Goal: Task Accomplishment & Management: Manage account settings

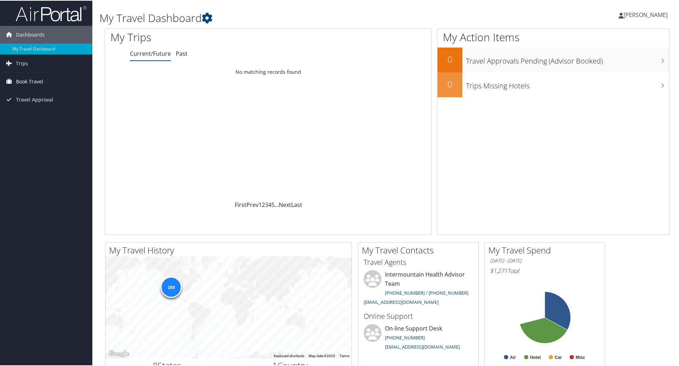
click at [29, 81] on span "Book Travel" at bounding box center [29, 81] width 27 height 18
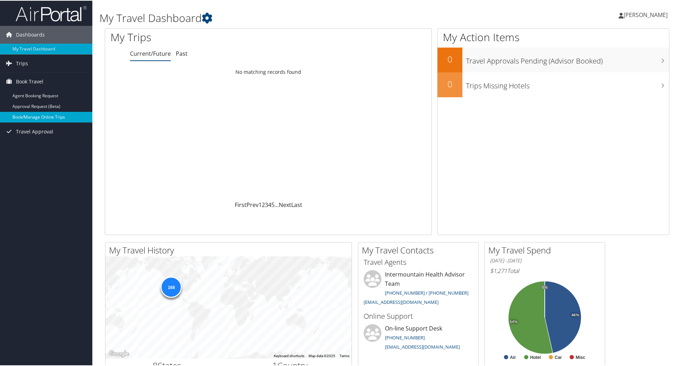
click at [28, 119] on link "Book/Manage Online Trips" at bounding box center [46, 116] width 92 height 11
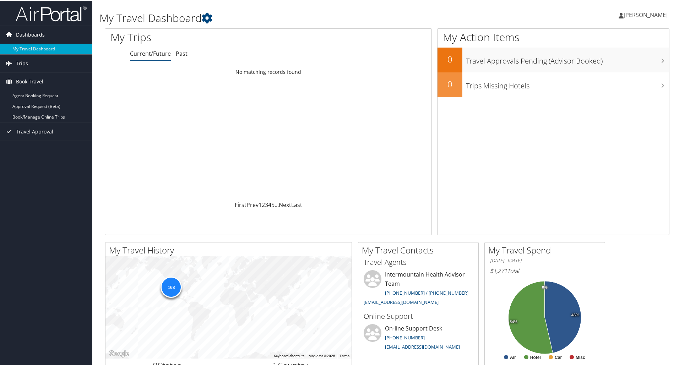
click at [24, 34] on span "Dashboards" at bounding box center [30, 34] width 29 height 18
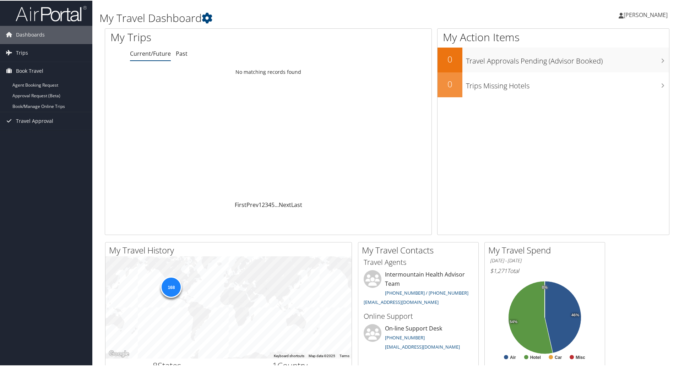
click at [628, 12] on span "[PERSON_NAME]" at bounding box center [645, 14] width 44 height 8
click at [605, 37] on link "My Settings" at bounding box center [626, 39] width 79 height 12
click at [635, 16] on span "[PERSON_NAME]" at bounding box center [645, 14] width 44 height 8
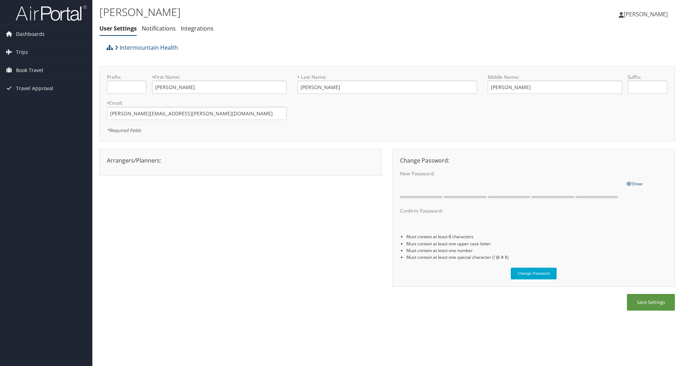
click at [639, 15] on span "[PERSON_NAME]" at bounding box center [645, 14] width 44 height 8
click at [621, 49] on link "Travel Agency Contacts" at bounding box center [627, 51] width 79 height 12
